Goal: Task Accomplishment & Management: Complete application form

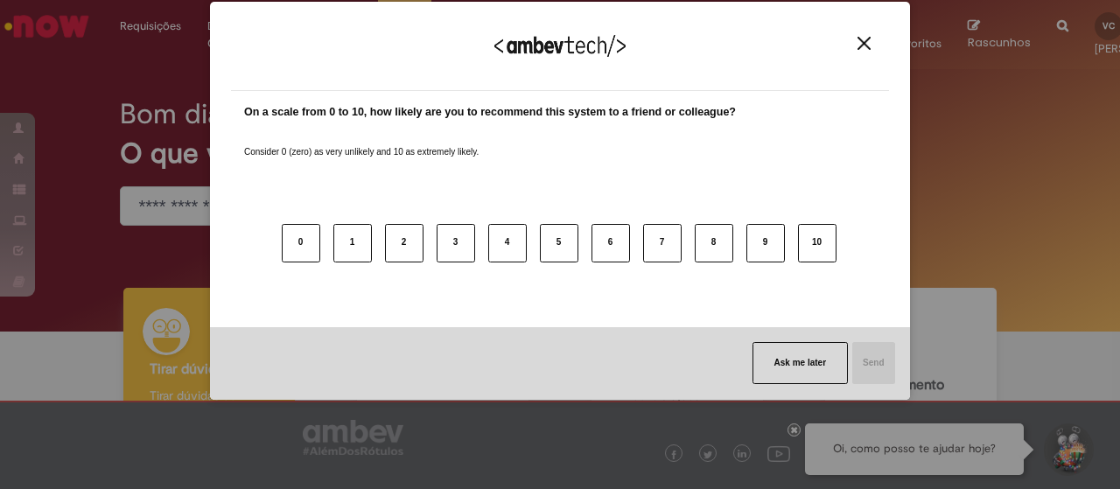
click at [868, 39] on img "Close" at bounding box center [864, 43] width 13 height 13
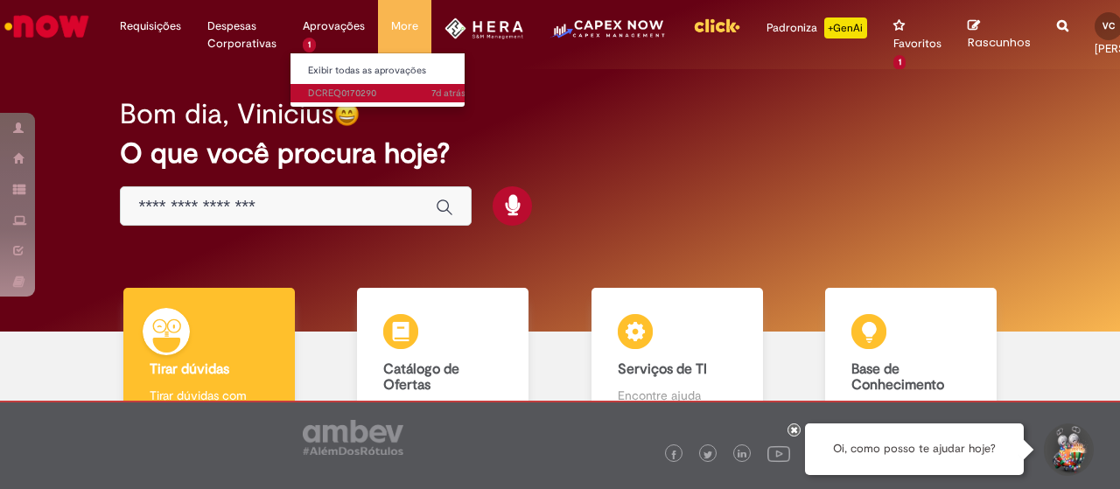
click at [326, 85] on link "7d atrás 7 dias atrás DCREQ0170290" at bounding box center [387, 93] width 193 height 19
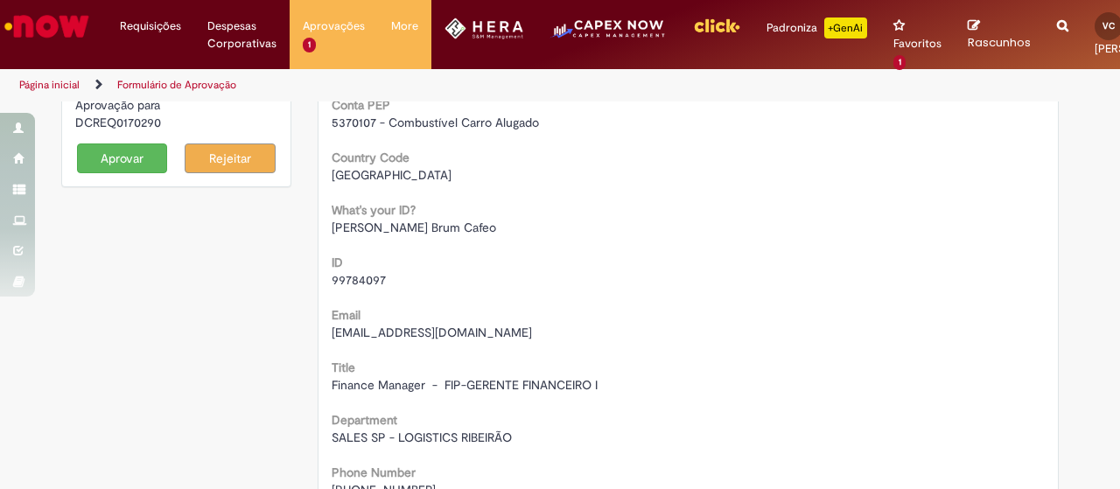
scroll to position [150, 0]
click at [125, 167] on button "Aprovar" at bounding box center [122, 158] width 91 height 30
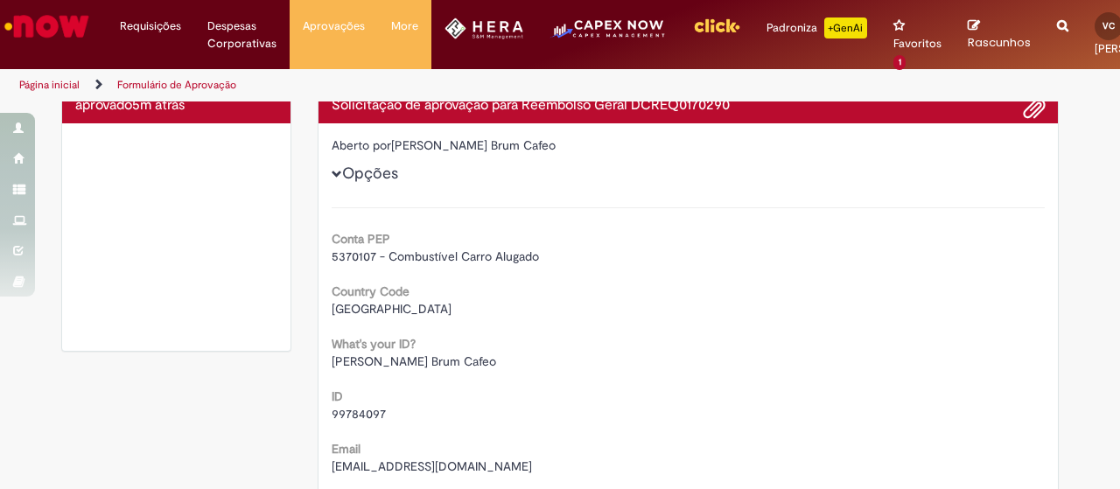
scroll to position [0, 0]
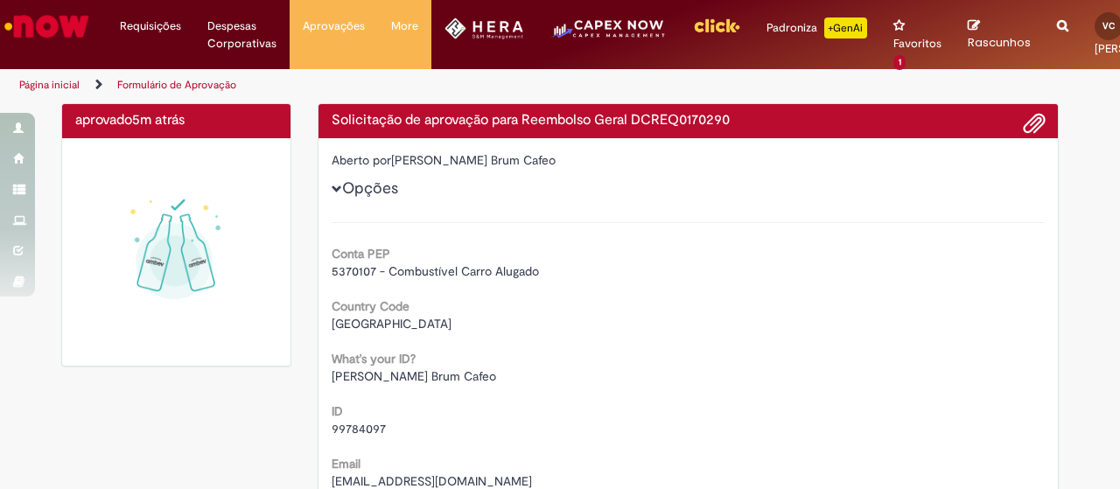
click at [77, 29] on img "Ir para a Homepage" at bounding box center [47, 26] width 90 height 35
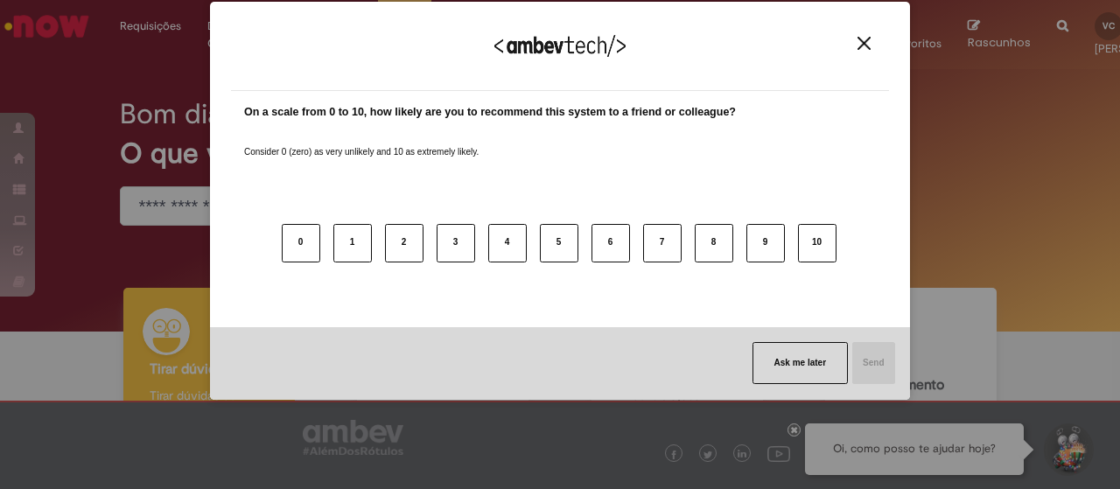
click at [859, 46] on img "Close" at bounding box center [864, 43] width 13 height 13
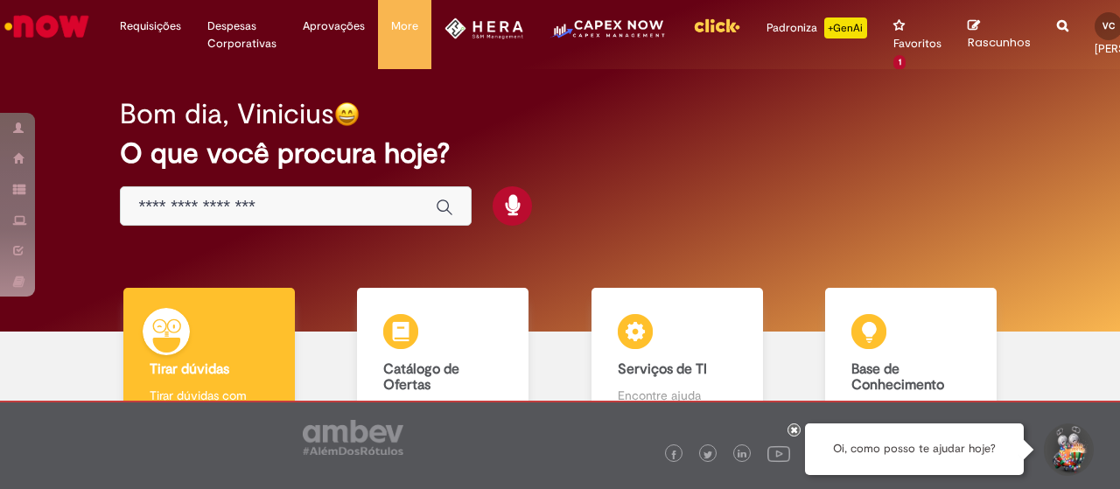
click at [789, 433] on div at bounding box center [794, 430] width 13 height 13
